Goal: Information Seeking & Learning: Check status

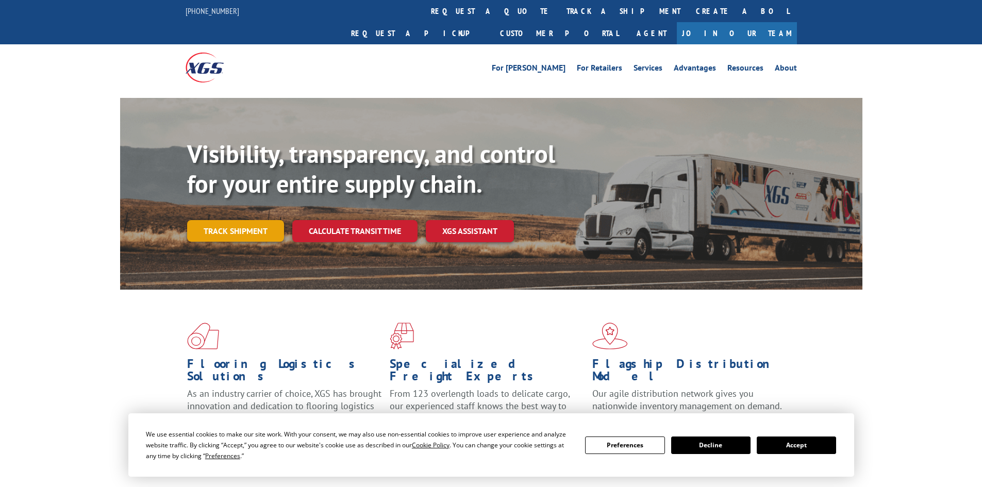
click at [252, 220] on link "Track shipment" at bounding box center [235, 231] width 97 height 22
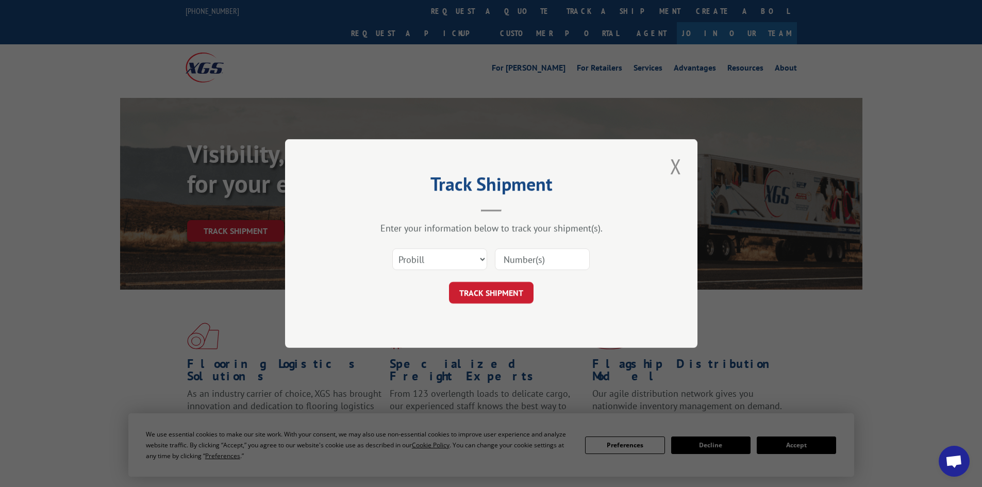
click at [533, 262] on input at bounding box center [542, 260] width 95 height 22
paste input "15477077"
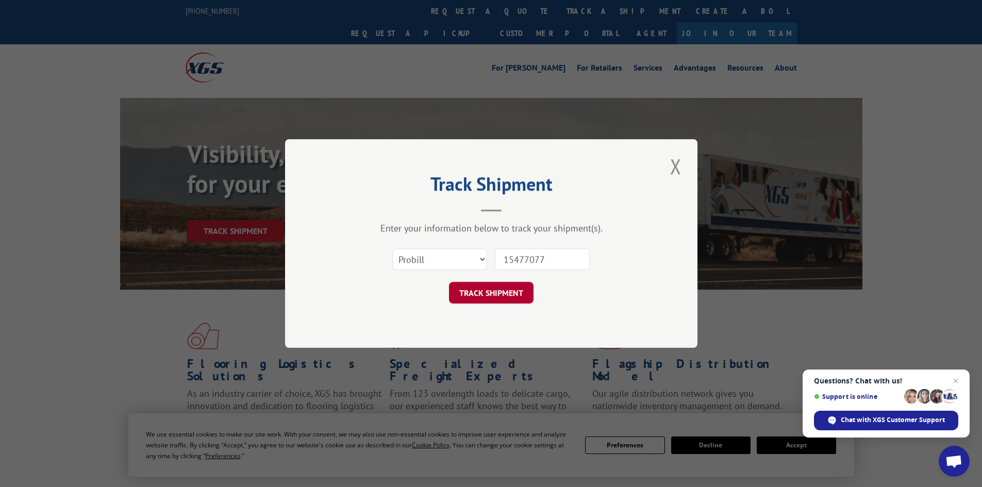
type input "15477077"
click at [478, 293] on button "TRACK SHIPMENT" at bounding box center [491, 293] width 85 height 22
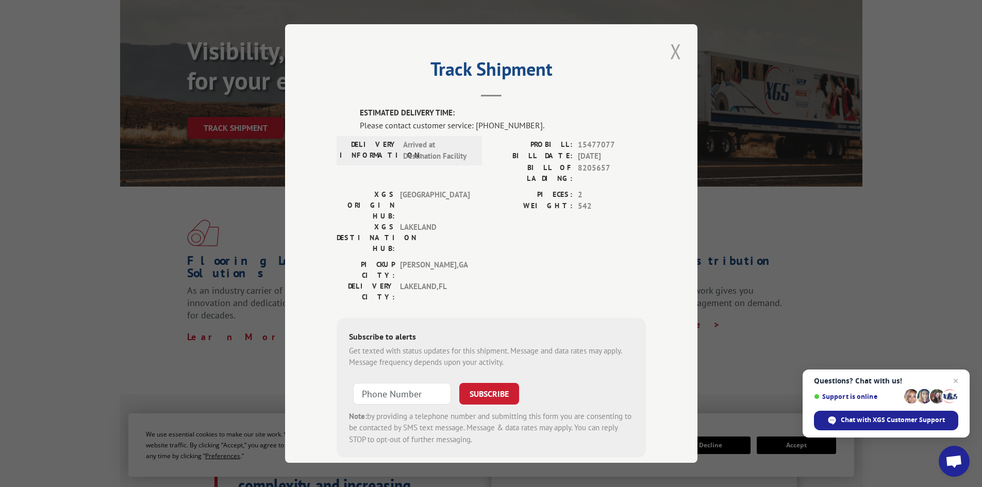
click at [671, 55] on button "Close modal" at bounding box center [676, 51] width 18 height 28
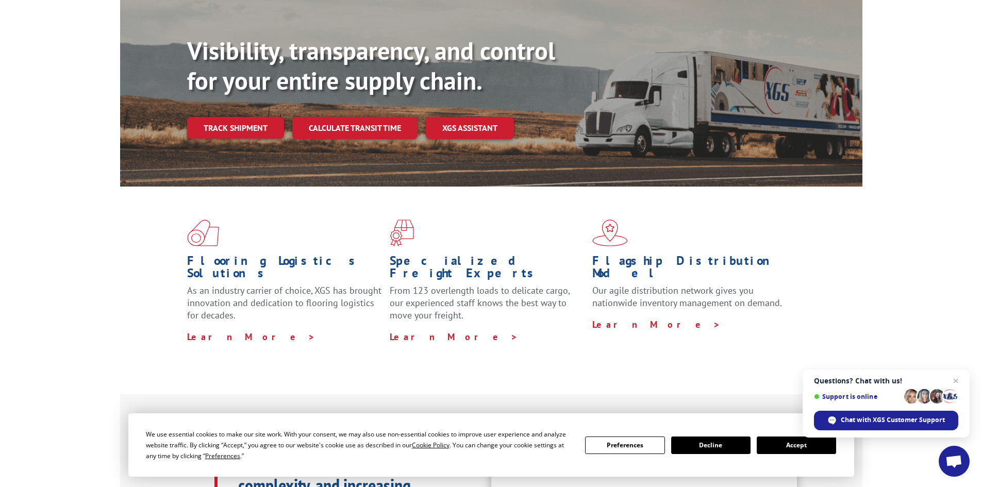
click at [892, 220] on div "Flooring Logistics Solutions As an industry carrier of choice, XGS has brought …" at bounding box center [491, 290] width 982 height 207
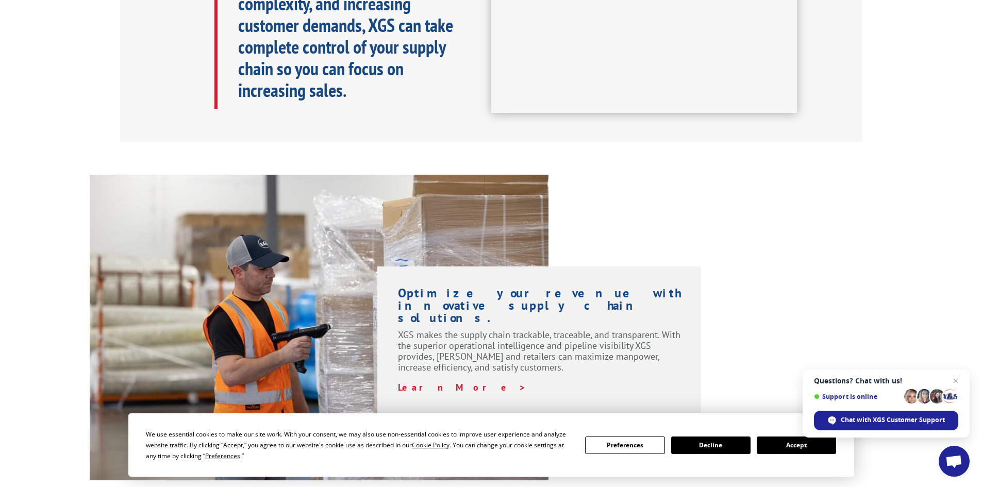
scroll to position [619, 0]
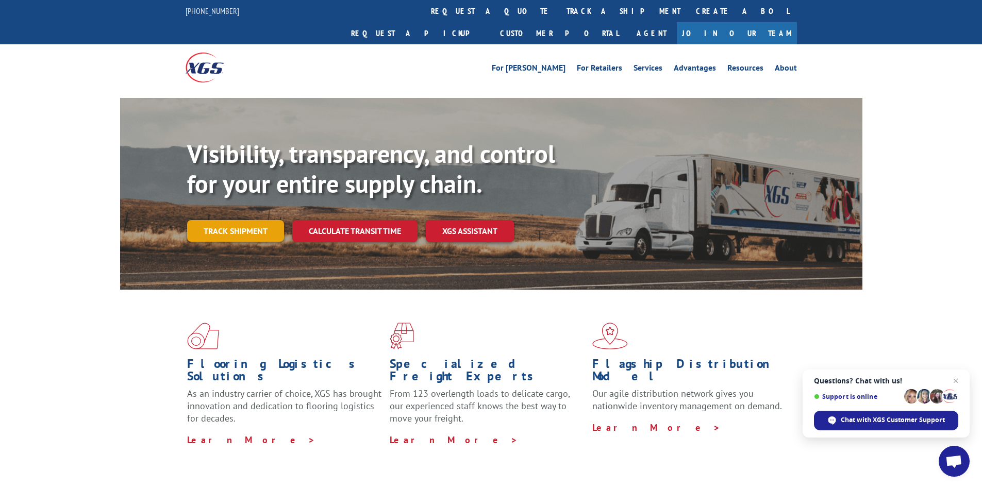
click at [213, 220] on link "Track shipment" at bounding box center [235, 231] width 97 height 22
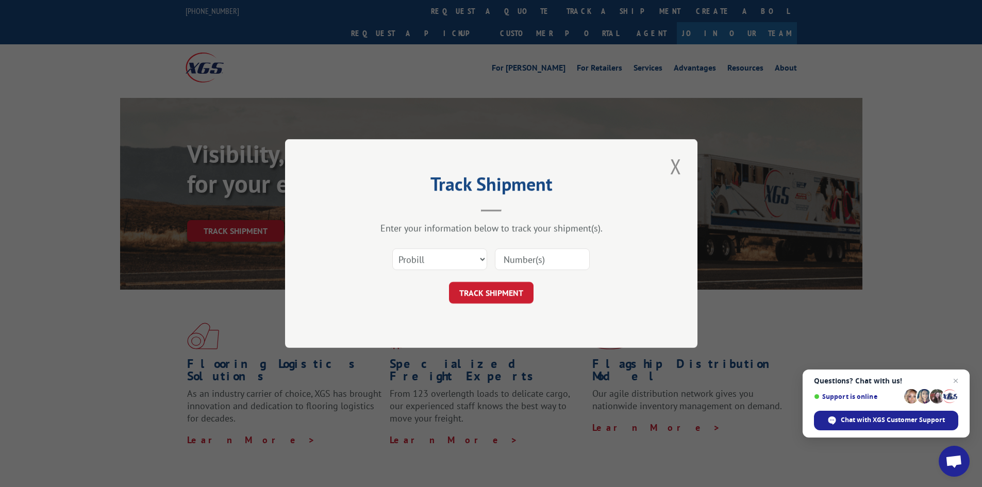
click at [539, 256] on input at bounding box center [542, 260] width 95 height 22
paste input "15477077"
type input "15477077"
click at [498, 292] on button "TRACK SHIPMENT" at bounding box center [491, 293] width 85 height 22
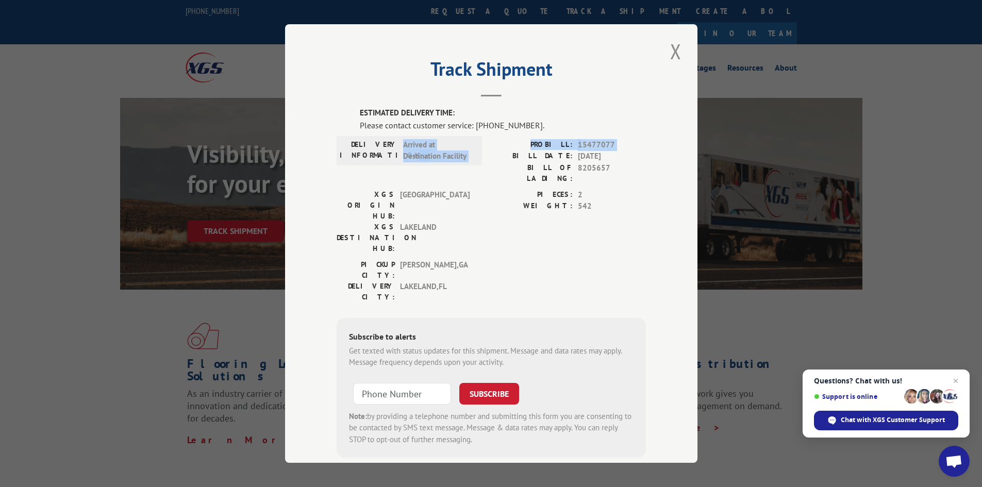
drag, startPoint x: 391, startPoint y: 153, endPoint x: 498, endPoint y: 156, distance: 106.3
click at [498, 156] on div "DELIVERY INFORMATION: Arrived at Destination Facility PROBILL: 15477077 BILL DA…" at bounding box center [491, 164] width 309 height 50
click at [469, 156] on span "Arrived at Destination Facility" at bounding box center [438, 150] width 70 height 23
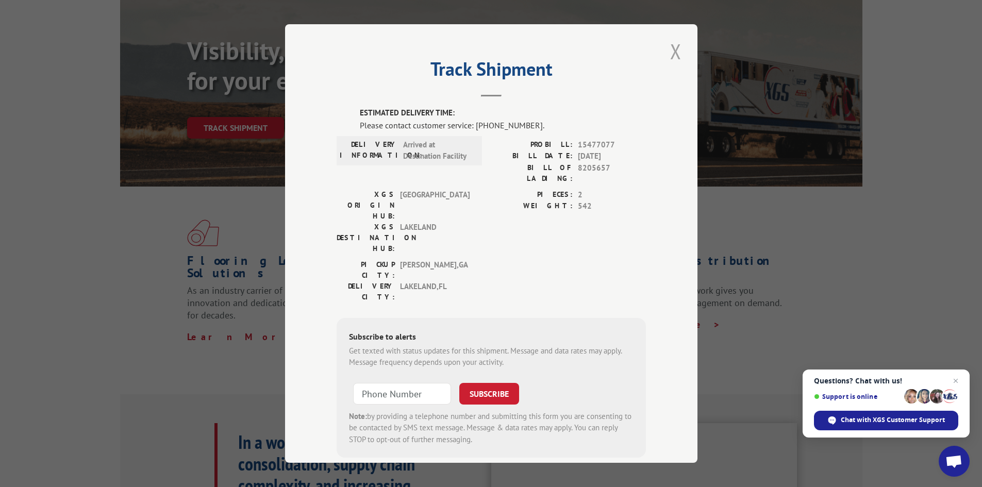
click at [670, 51] on button "Close modal" at bounding box center [676, 51] width 18 height 28
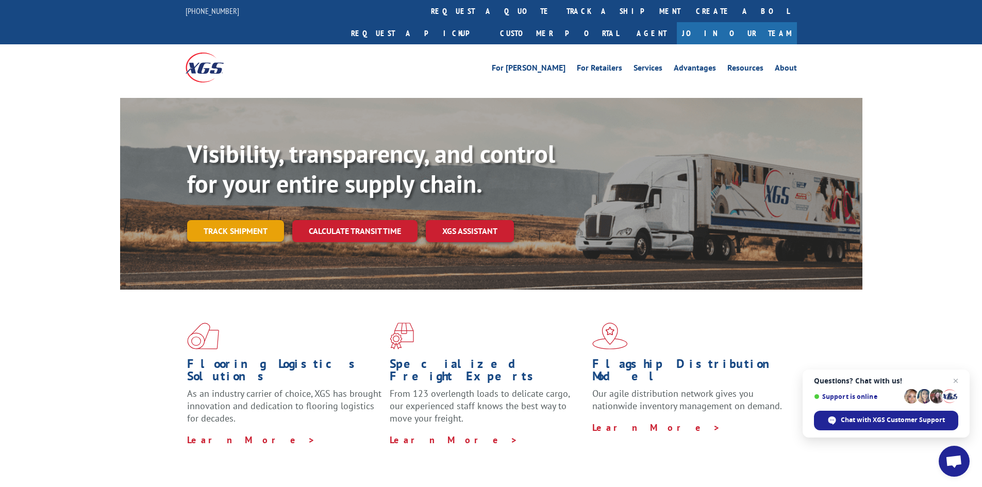
click at [247, 220] on link "Track shipment" at bounding box center [235, 231] width 97 height 22
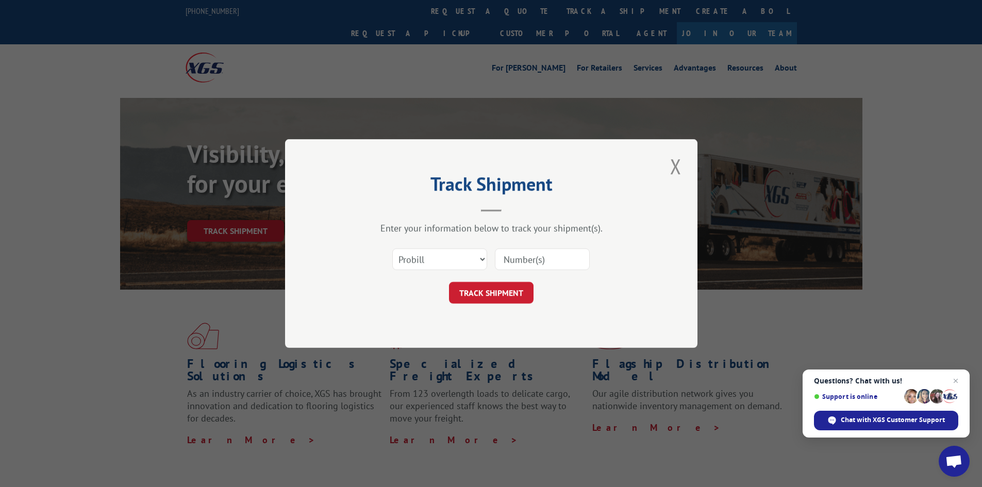
click at [531, 257] on input at bounding box center [542, 260] width 95 height 22
paste input "15477077"
type input "15477077"
click at [497, 293] on button "TRACK SHIPMENT" at bounding box center [491, 293] width 85 height 22
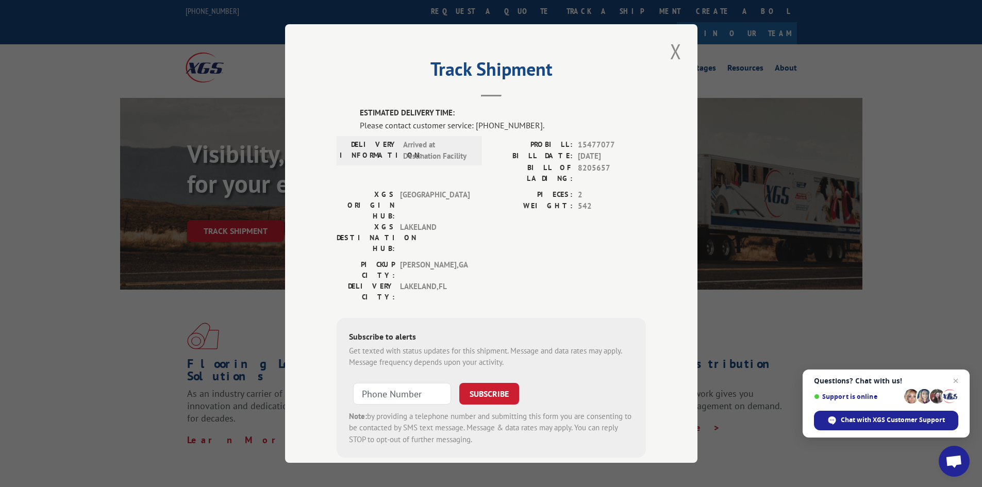
drag, startPoint x: 671, startPoint y: 48, endPoint x: 665, endPoint y: 47, distance: 6.9
click at [671, 48] on button "Close modal" at bounding box center [676, 51] width 18 height 28
